Goal: Find specific page/section: Find specific page/section

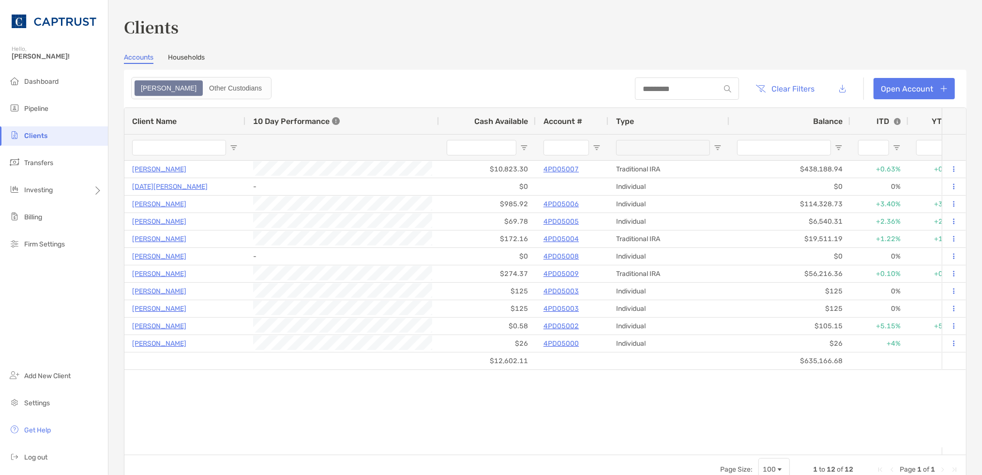
click at [433, 57] on div "Accounts Households" at bounding box center [545, 58] width 843 height 11
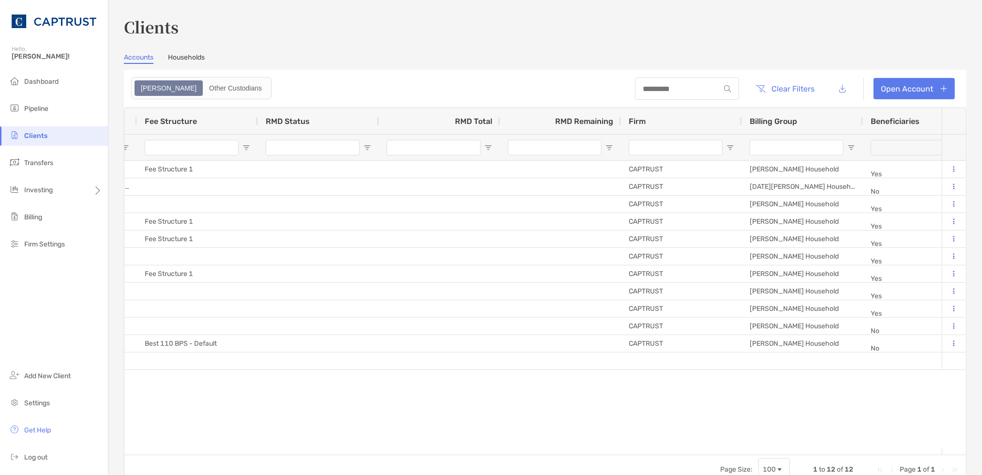
scroll to position [0, 1453]
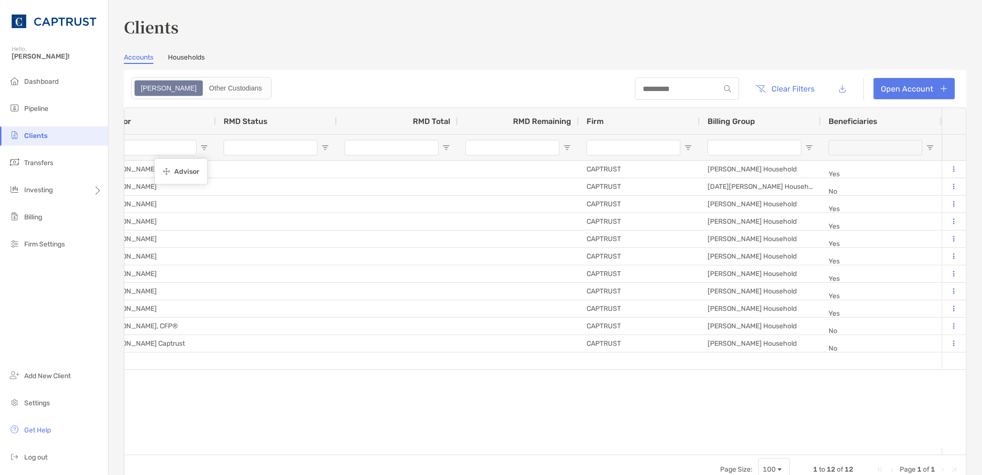
drag, startPoint x: 845, startPoint y: 121, endPoint x: 155, endPoint y: 161, distance: 690.5
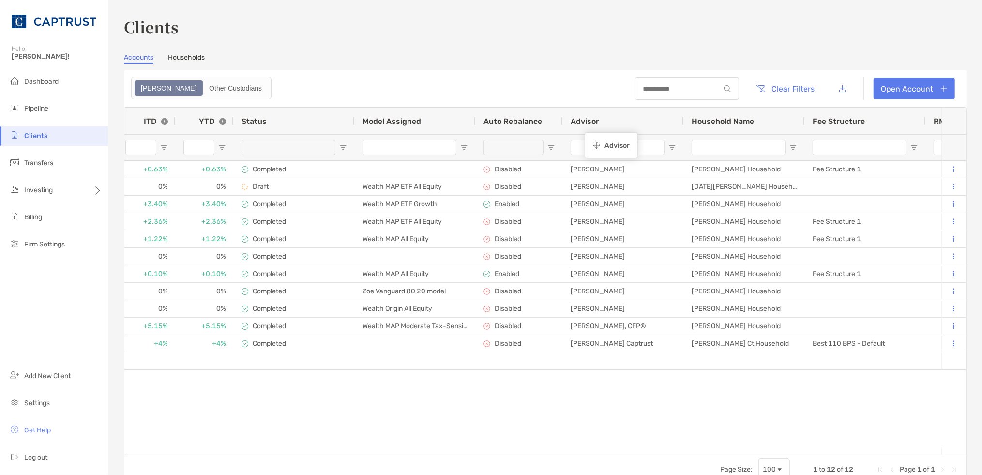
drag, startPoint x: 833, startPoint y: 118, endPoint x: 591, endPoint y: 134, distance: 242.5
drag, startPoint x: 544, startPoint y: 147, endPoint x: 555, endPoint y: 148, distance: 10.7
click at [552, 148] on div at bounding box center [519, 147] width 87 height 26
click at [555, 149] on div at bounding box center [519, 147] width 87 height 26
click at [552, 150] on span "Open Filter Menu" at bounding box center [551, 148] width 8 height 8
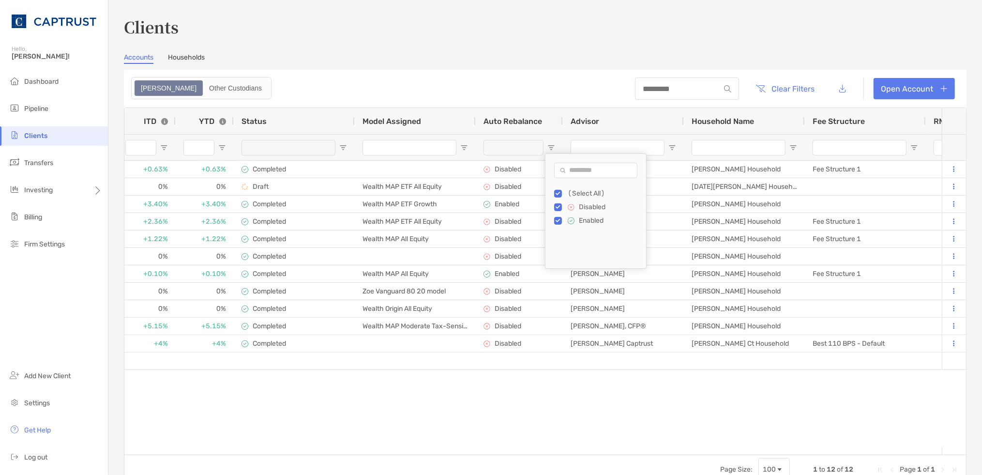
click at [578, 219] on div "Enabled" at bounding box center [604, 220] width 73 height 8
type input "*********"
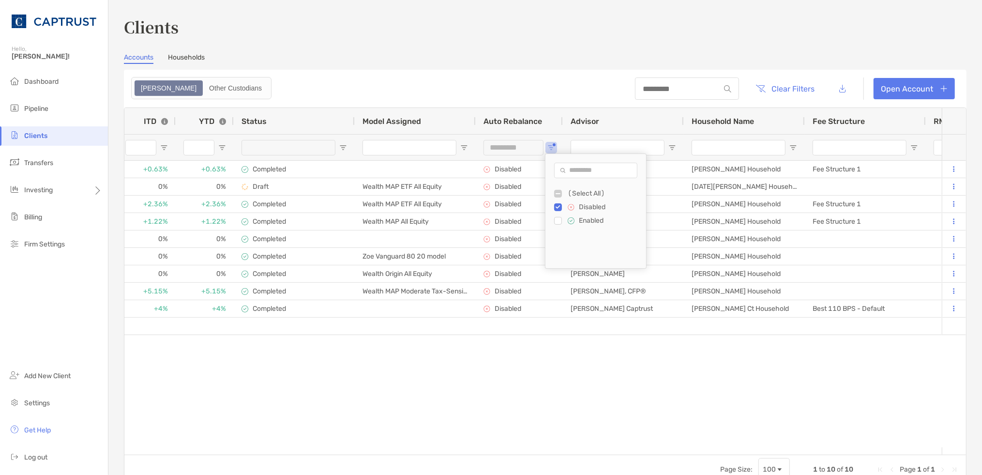
click at [568, 385] on div "[PERSON_NAME] 4PD05007 Traditional IRA $438,188.94 $10,823.30 0% As of [DATE] +…" at bounding box center [533, 304] width 818 height 287
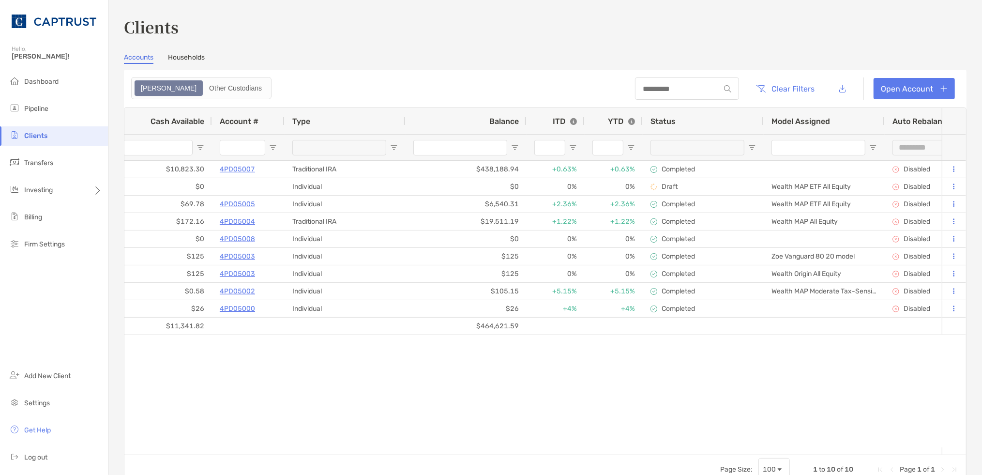
click at [917, 119] on span "Auto Rebalance" at bounding box center [922, 121] width 59 height 9
click at [837, 122] on div "Model Assigned" at bounding box center [825, 121] width 106 height 26
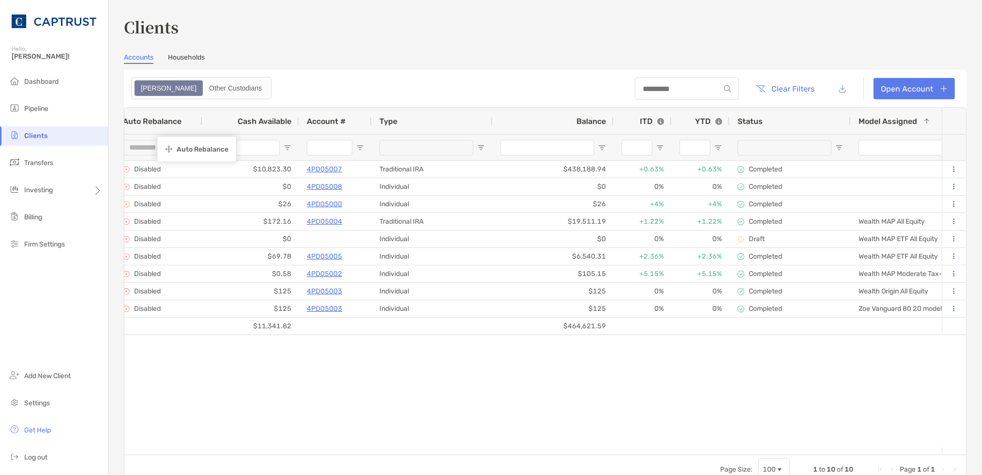
drag, startPoint x: 901, startPoint y: 120, endPoint x: 159, endPoint y: 137, distance: 742.3
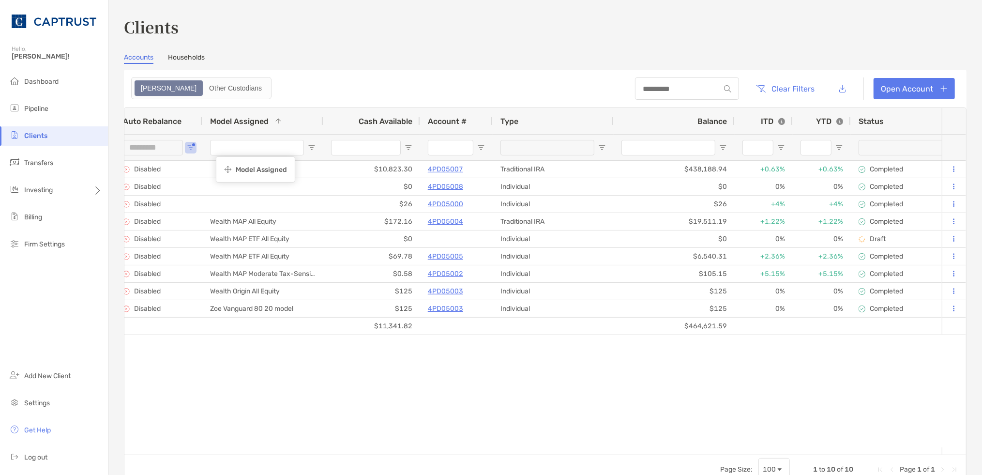
drag, startPoint x: 885, startPoint y: 122, endPoint x: 274, endPoint y: 180, distance: 614.6
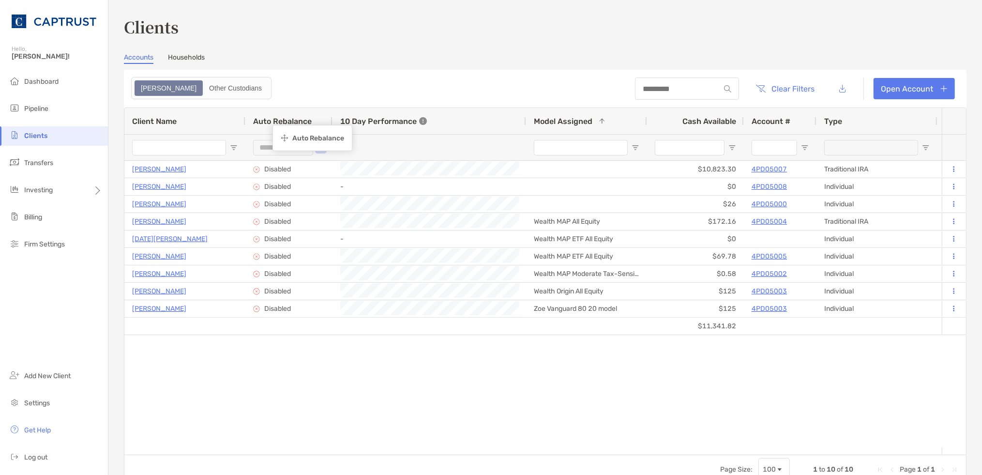
drag, startPoint x: 391, startPoint y: 129, endPoint x: 285, endPoint y: 126, distance: 106.5
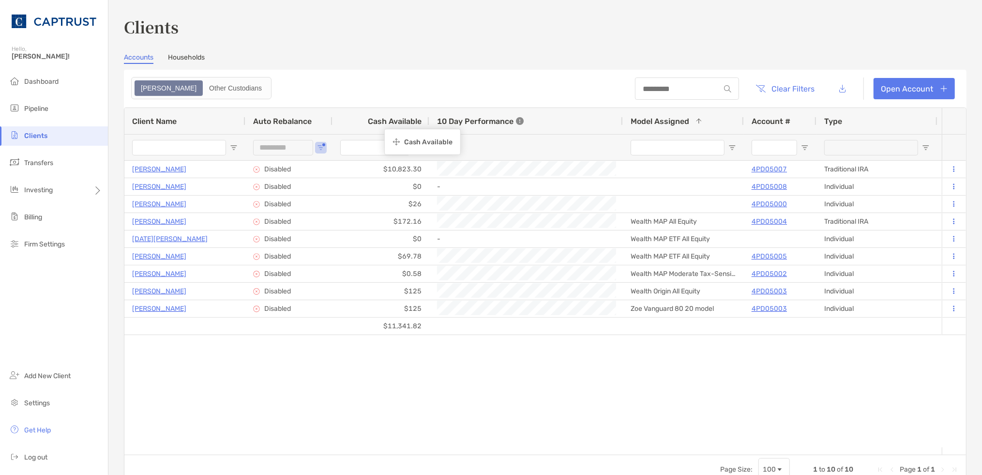
drag, startPoint x: 713, startPoint y: 118, endPoint x: 389, endPoint y: 130, distance: 323.6
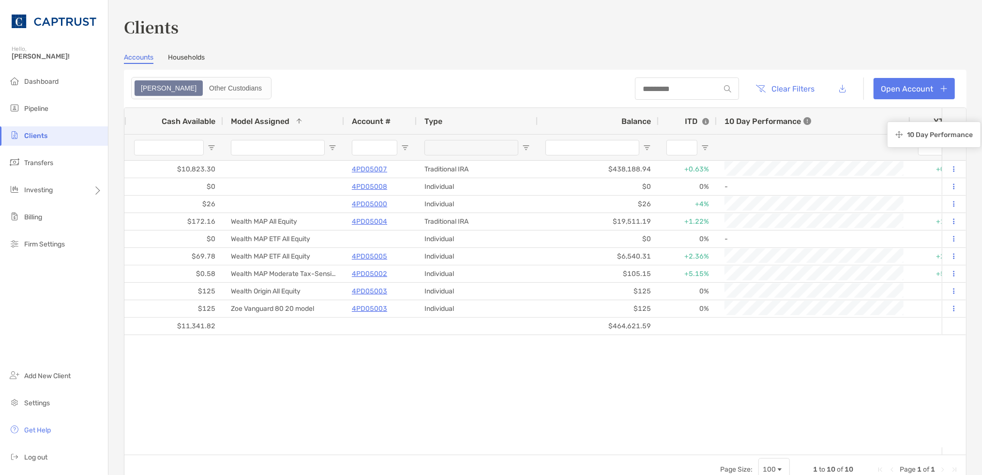
drag, startPoint x: 275, startPoint y: 124, endPoint x: 903, endPoint y: 124, distance: 627.4
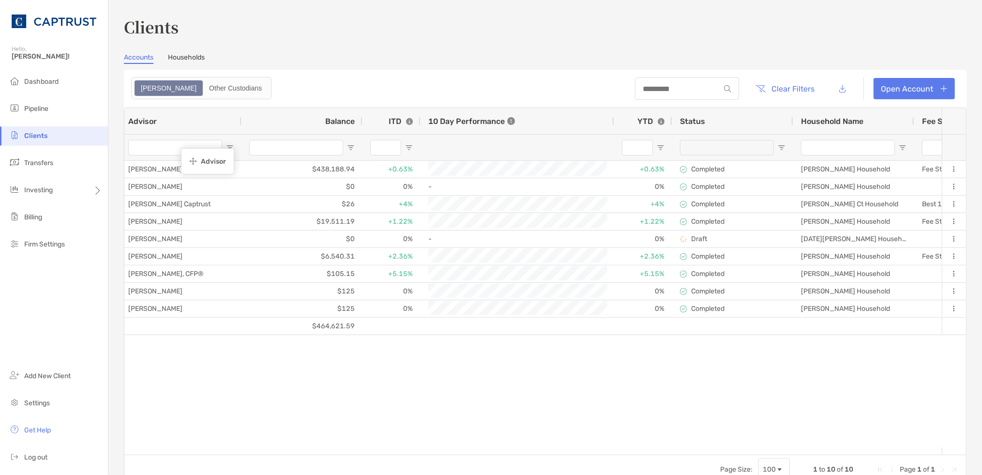
drag, startPoint x: 646, startPoint y: 122, endPoint x: 186, endPoint y: 142, distance: 460.3
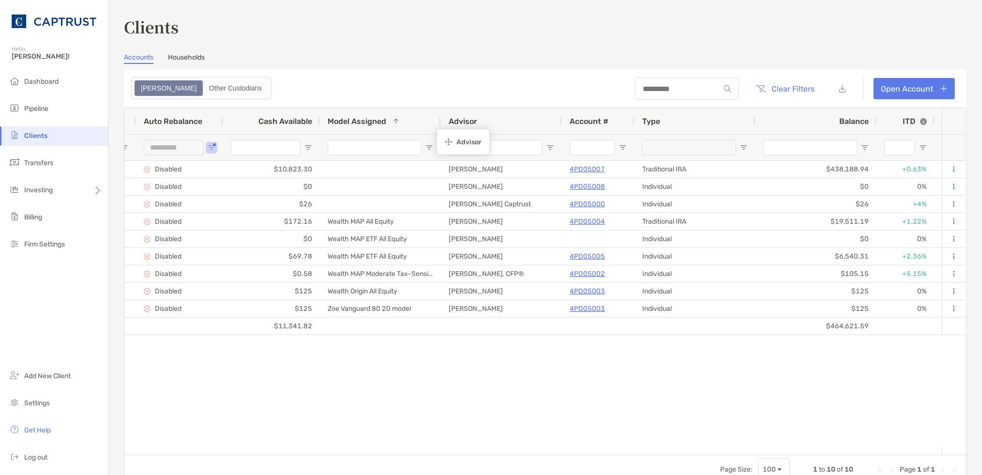
drag, startPoint x: 673, startPoint y: 120, endPoint x: 441, endPoint y: 130, distance: 231.6
click at [494, 401] on div "[PERSON_NAME] 4PD05007 Traditional IRA $438,188.94 $10,823.30 0% As of [DATE] +…" at bounding box center [533, 304] width 818 height 287
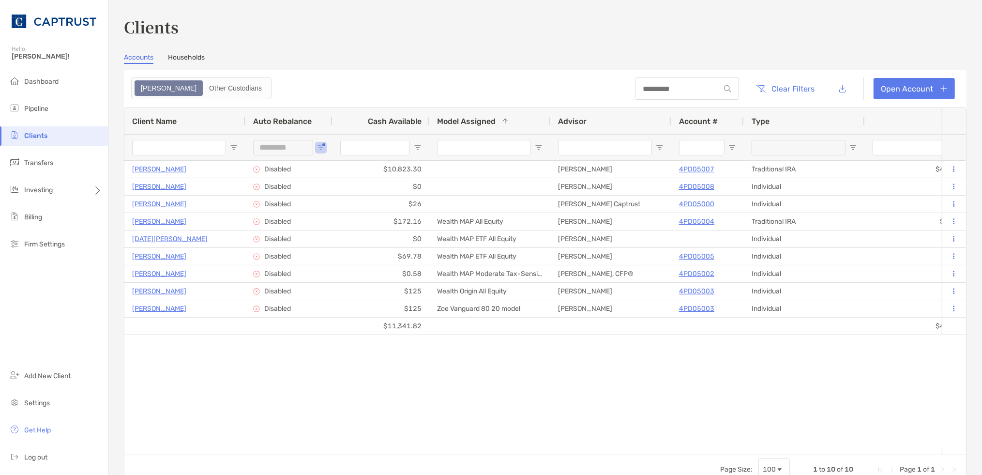
click at [663, 150] on span "Open Filter Menu" at bounding box center [660, 148] width 8 height 8
click at [694, 177] on div "Contains" at bounding box center [697, 165] width 87 height 23
click at [675, 169] on div "Contains" at bounding box center [697, 165] width 87 height 23
click at [686, 198] on input "Filter Value" at bounding box center [697, 190] width 87 height 15
type input "******"
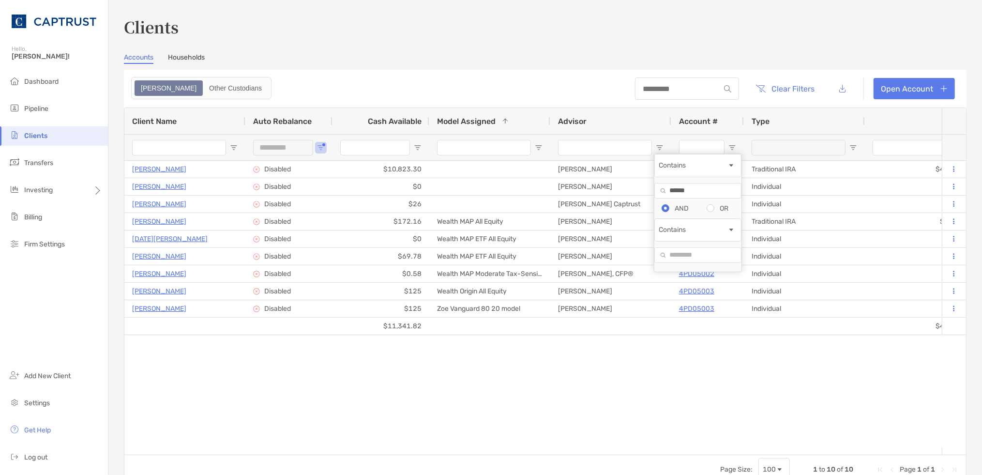
type input "******"
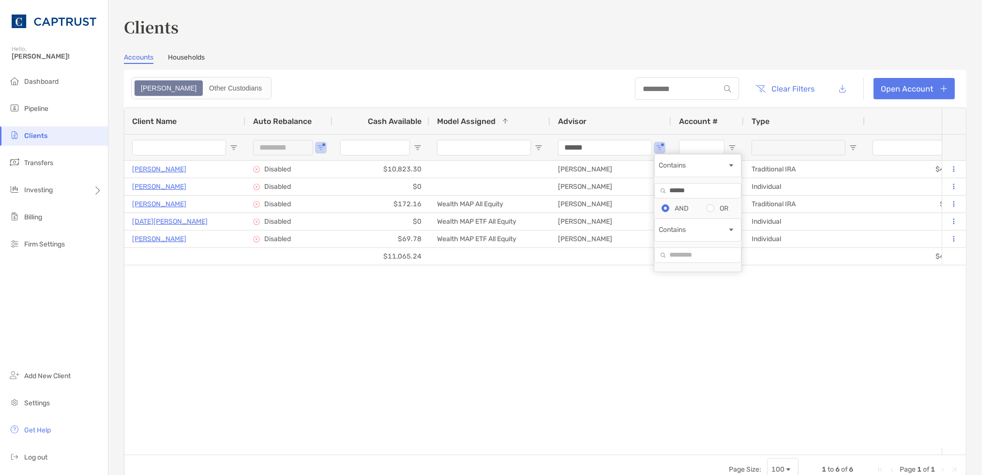
click at [526, 363] on div "[PERSON_NAME] 4PD05007 Traditional IRA $438,188.94 $10,823.30 0% As of [DATE] +…" at bounding box center [533, 304] width 818 height 287
click at [617, 306] on div "[PERSON_NAME] 4PD05007 Traditional IRA $438,188.94 $10,823.30 0% As of [DATE] +…" at bounding box center [533, 304] width 818 height 287
click at [607, 146] on input "******" at bounding box center [605, 147] width 94 height 15
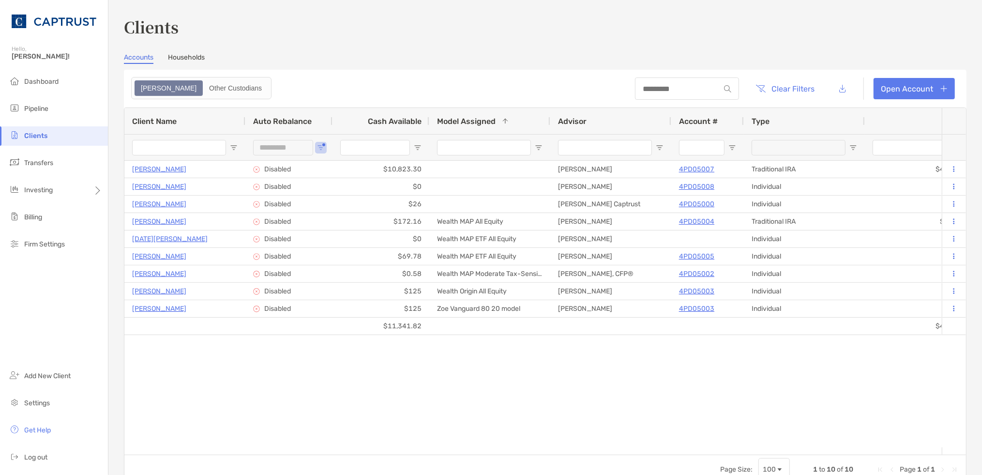
click at [549, 57] on div "Accounts Households" at bounding box center [545, 58] width 843 height 11
click at [539, 432] on div "[PERSON_NAME] 4PD05007 Traditional IRA $438,188.94 $10,823.30 0% As of [DATE] +…" at bounding box center [533, 304] width 818 height 287
click at [831, 46] on div "Clients Accounts Households Zoe Other Custodians Clear Filters Open Account 1 t…" at bounding box center [545, 249] width 843 height 469
